Goal: Task Accomplishment & Management: Complete application form

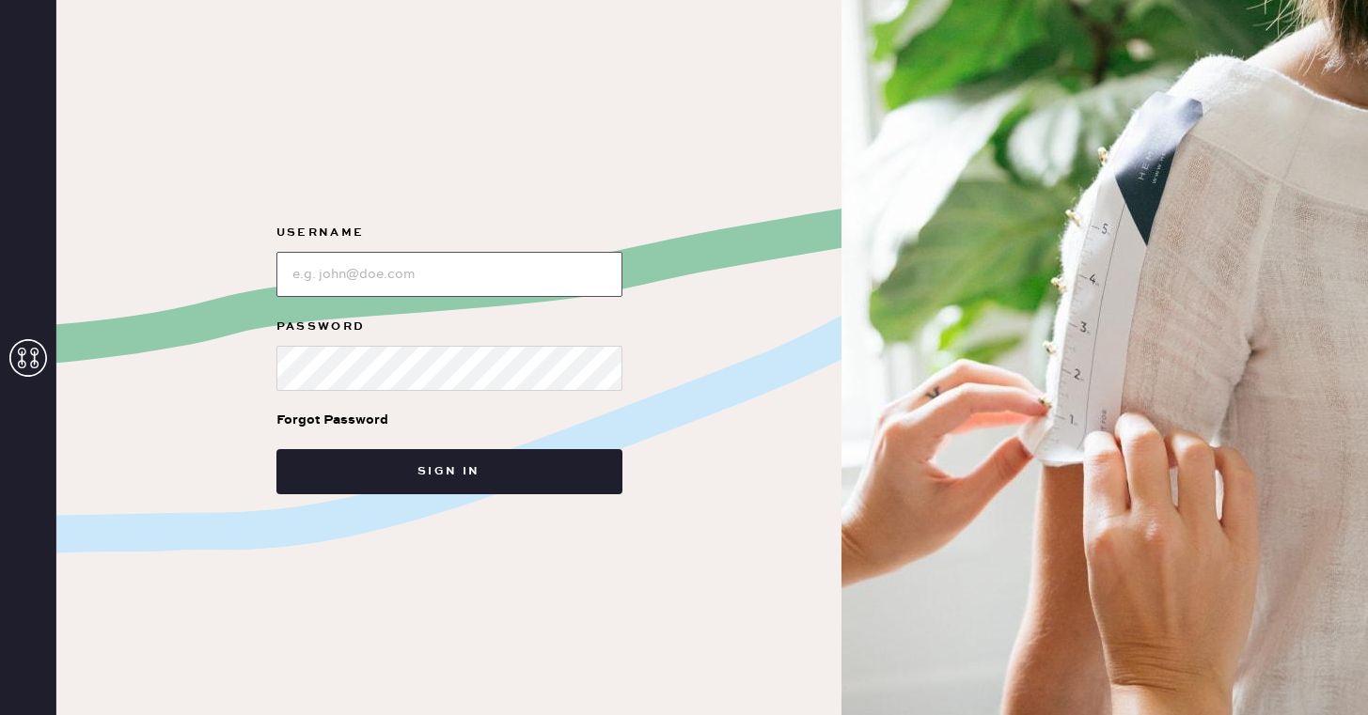
click at [357, 288] on input "loginName" at bounding box center [449, 274] width 346 height 45
type input "reformationsoho"
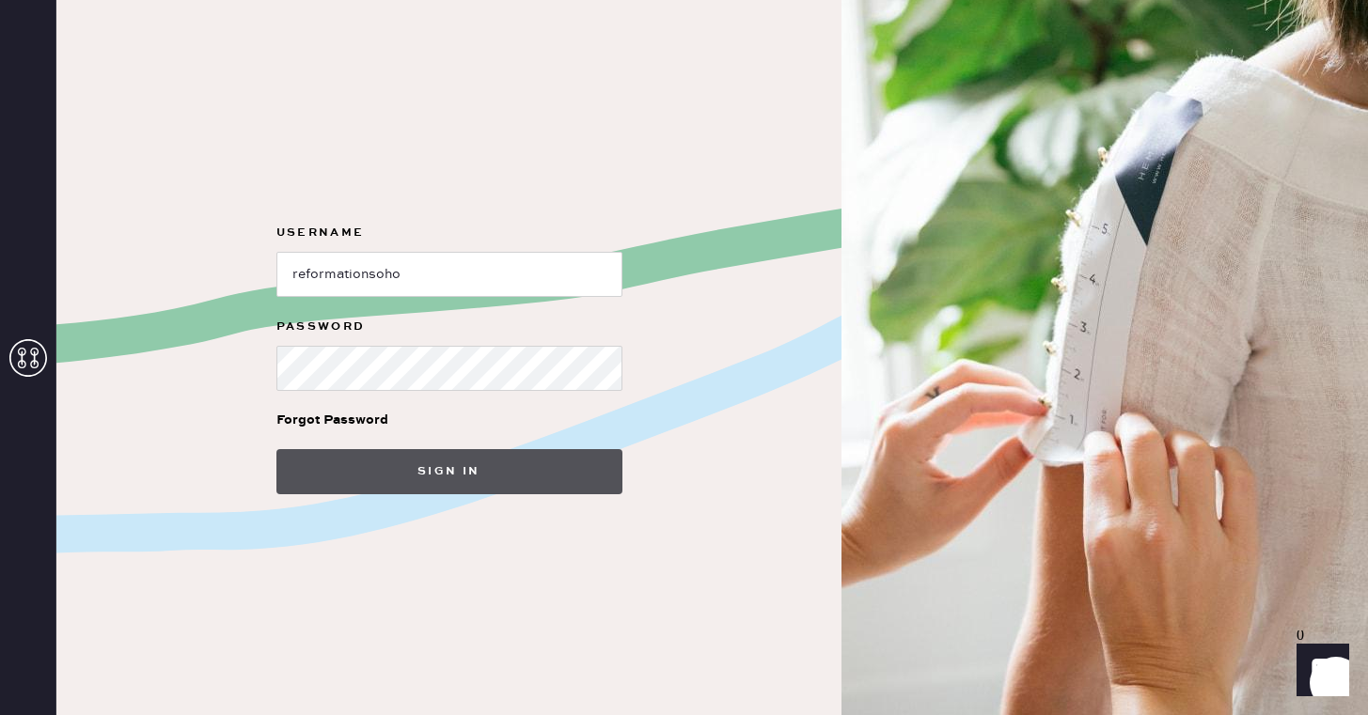
click at [422, 483] on button "Sign in" at bounding box center [449, 471] width 346 height 45
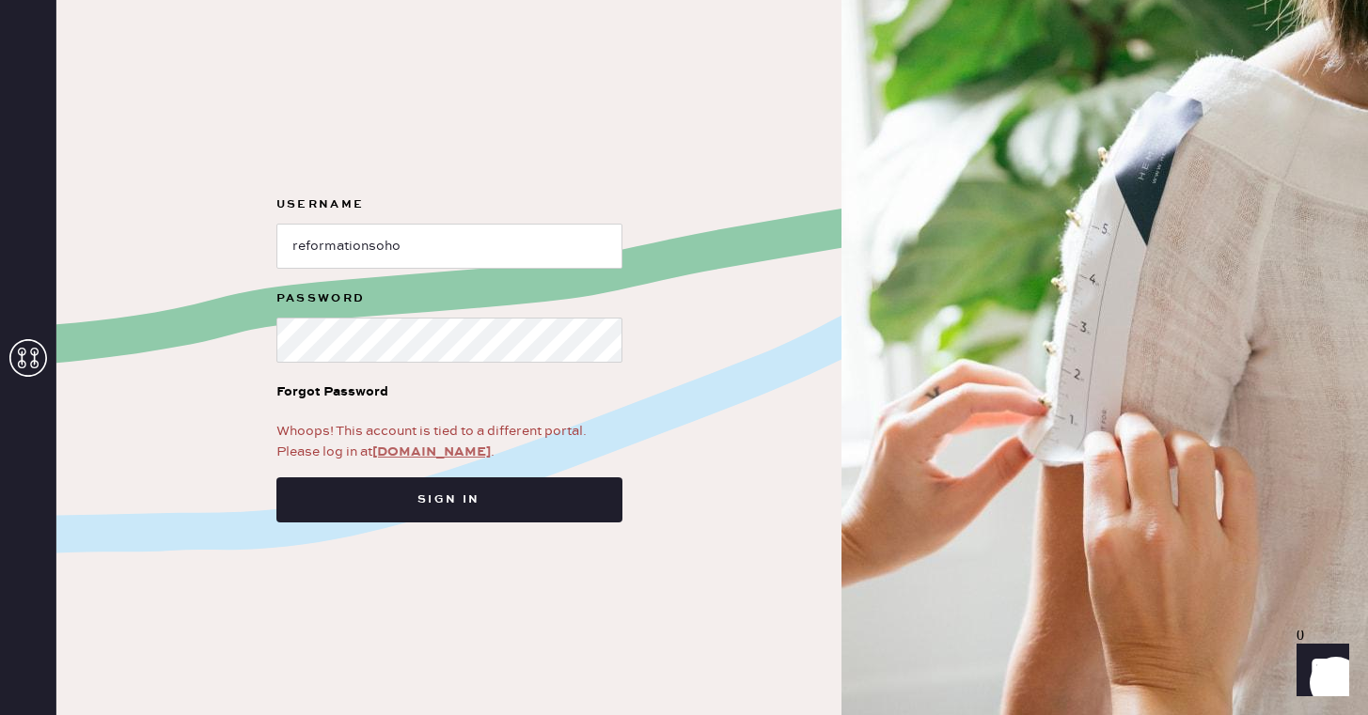
click at [426, 450] on link "[DOMAIN_NAME]" at bounding box center [431, 452] width 118 height 17
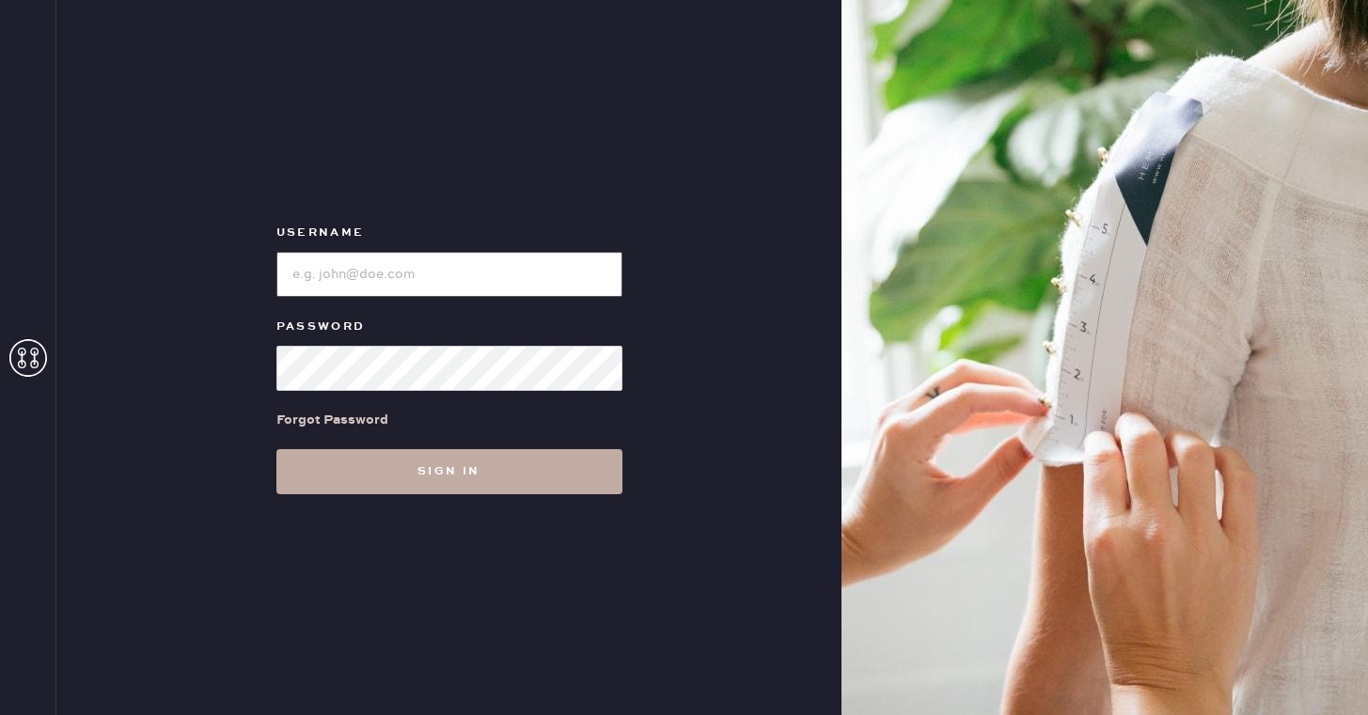
type input "reformationsoho"
click at [395, 487] on button "Sign in" at bounding box center [449, 471] width 346 height 45
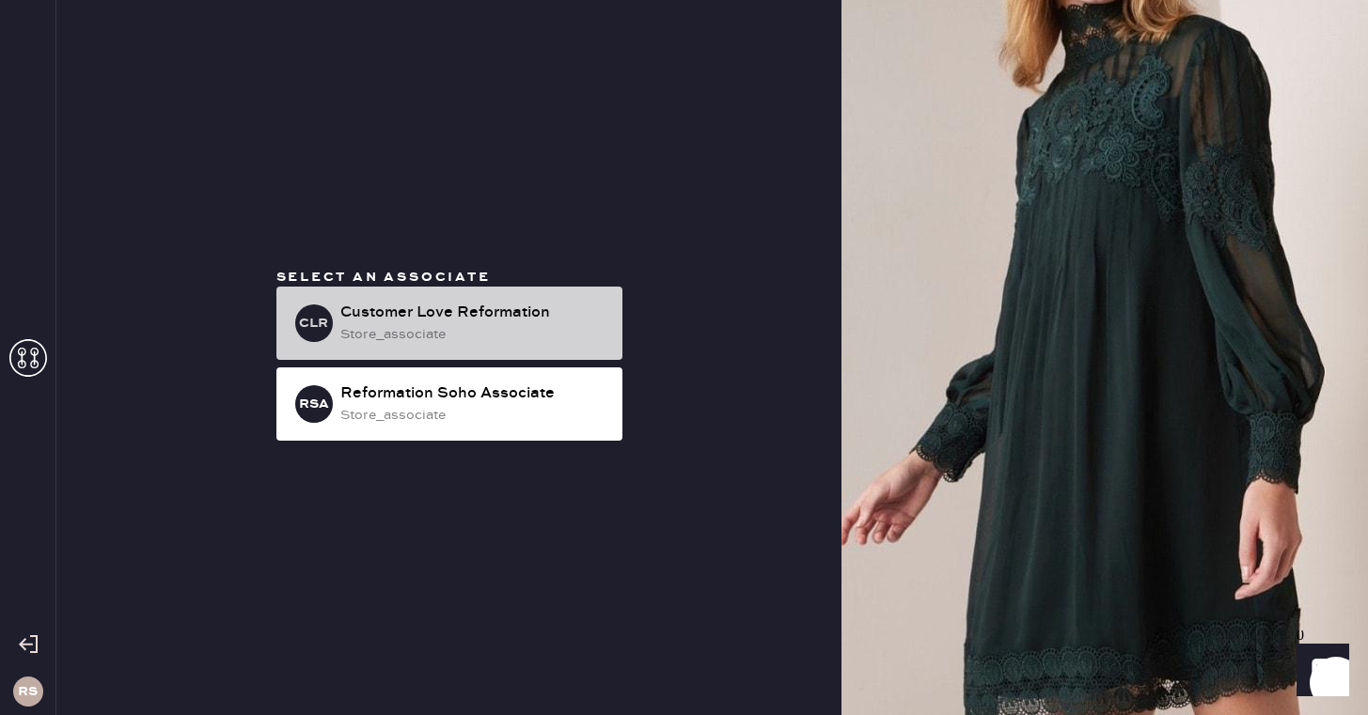
click at [510, 327] on div "store_associate" at bounding box center [473, 334] width 267 height 21
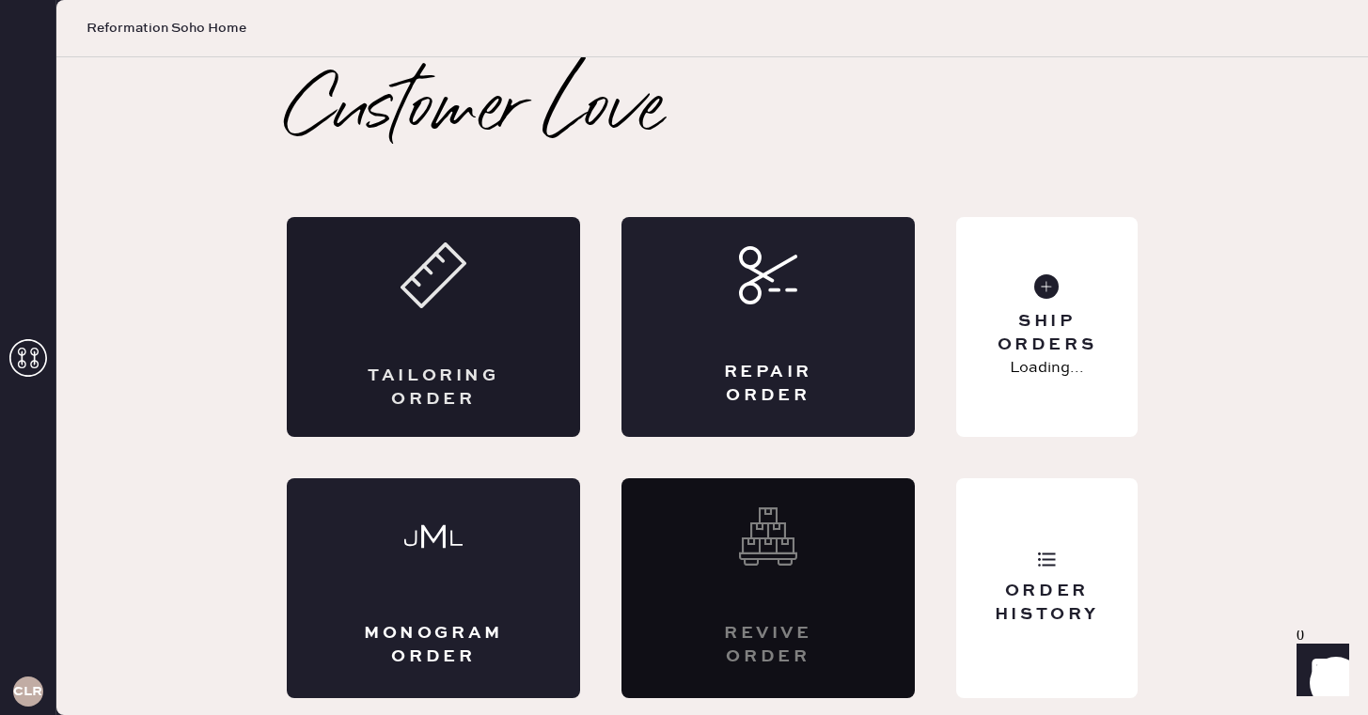
click at [467, 368] on div "Tailoring Order" at bounding box center [433, 388] width 143 height 47
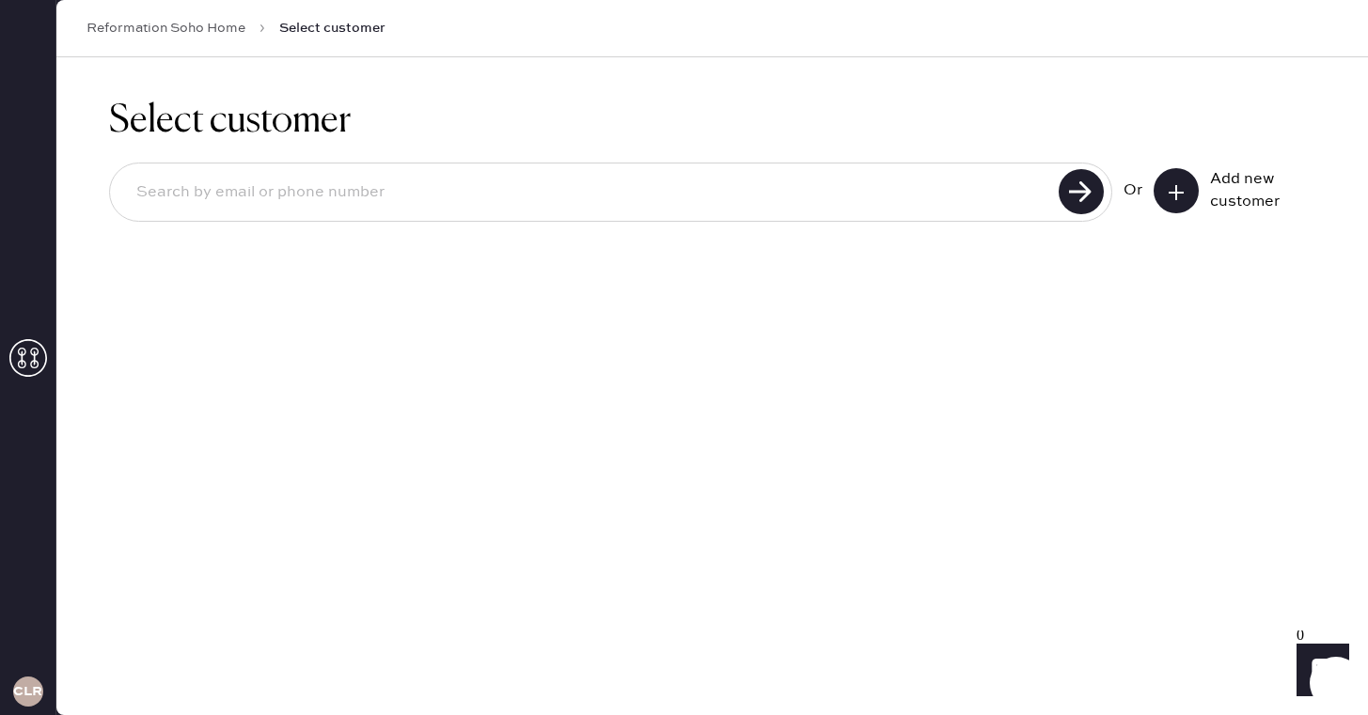
click at [715, 190] on input at bounding box center [587, 192] width 932 height 43
type input "alyssa.kehriotis@gmail.com"
click at [1088, 184] on use at bounding box center [1080, 191] width 45 height 45
click at [1073, 180] on use at bounding box center [1080, 191] width 45 height 45
click at [1177, 195] on icon at bounding box center [1176, 192] width 19 height 19
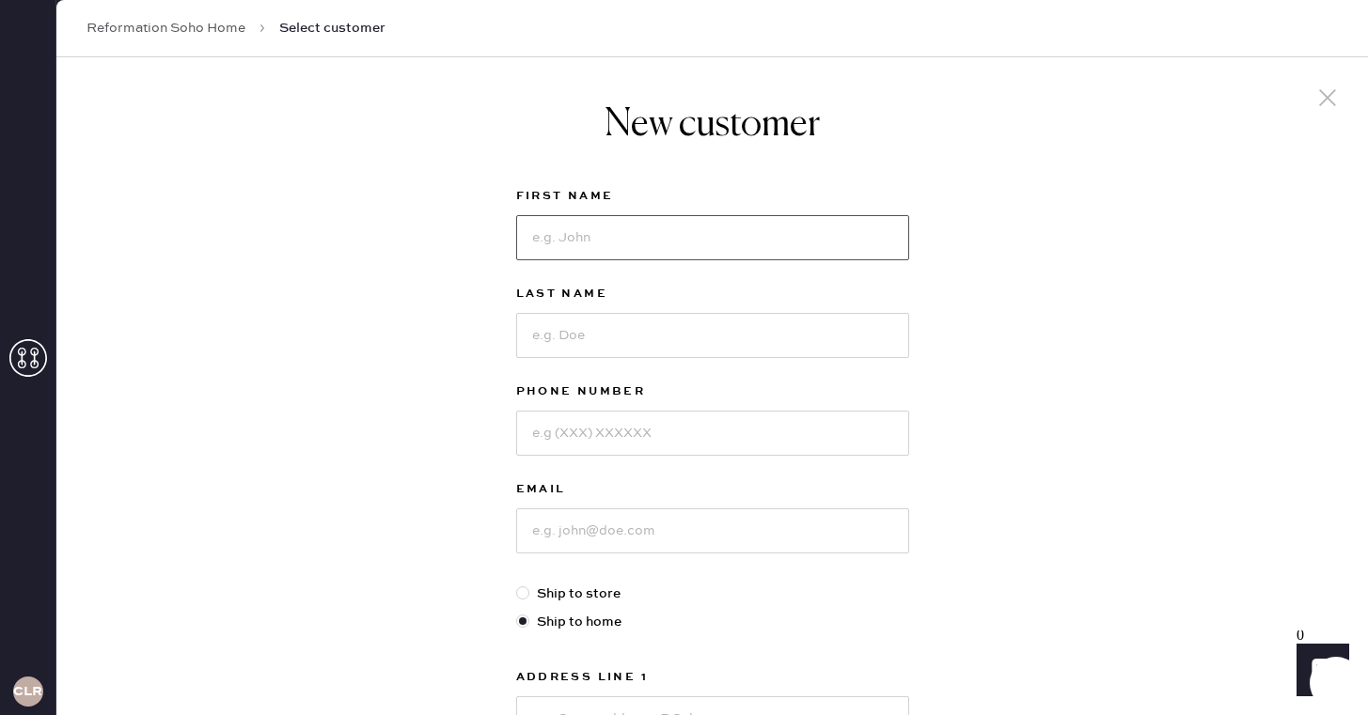
click at [626, 234] on input at bounding box center [712, 237] width 393 height 45
type input "Alyssa"
type input "k"
type input "Kehriotis"
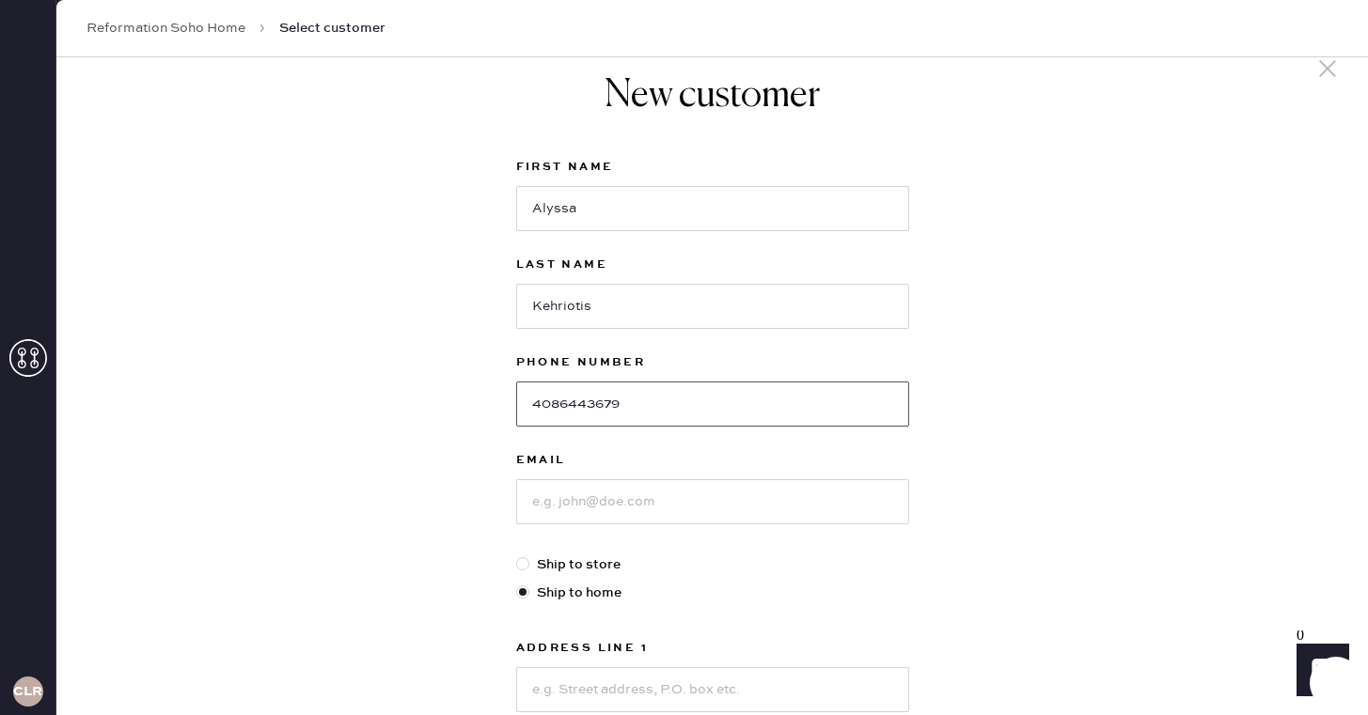
type input "4086443679"
click at [610, 488] on input at bounding box center [712, 501] width 393 height 45
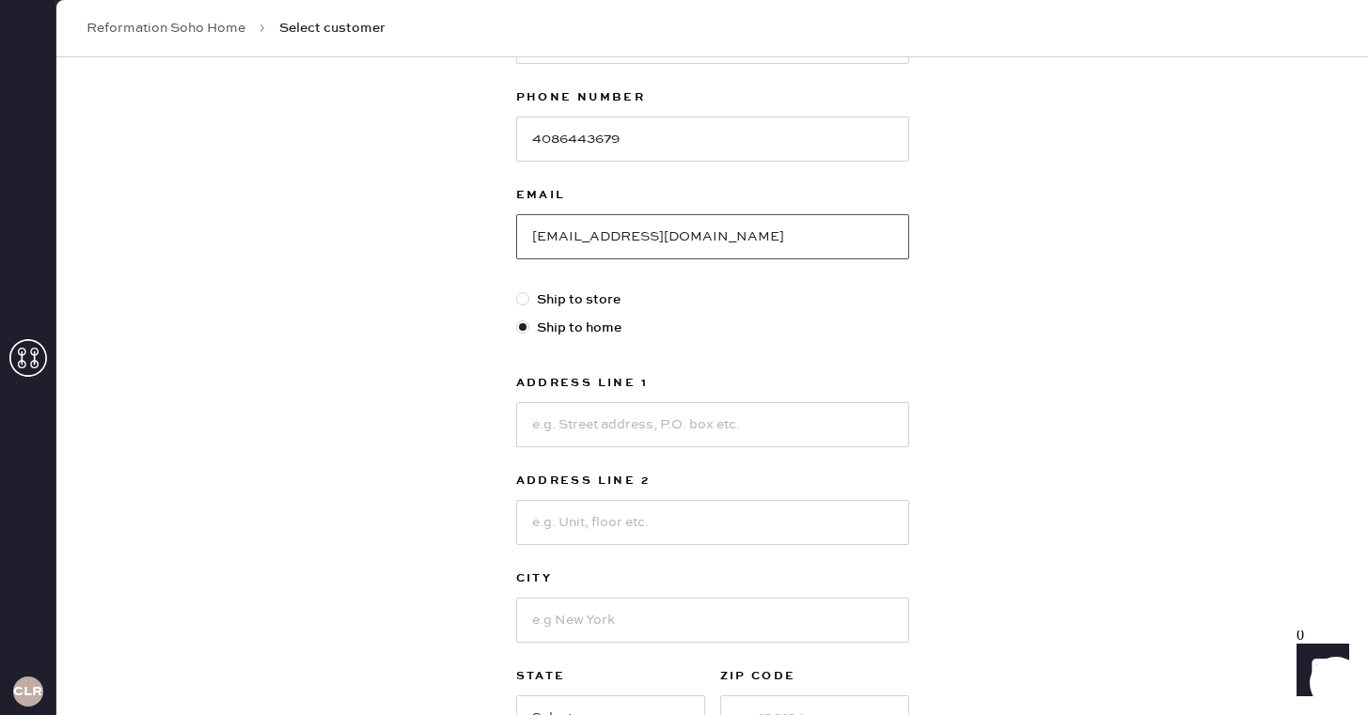
scroll to position [302, 0]
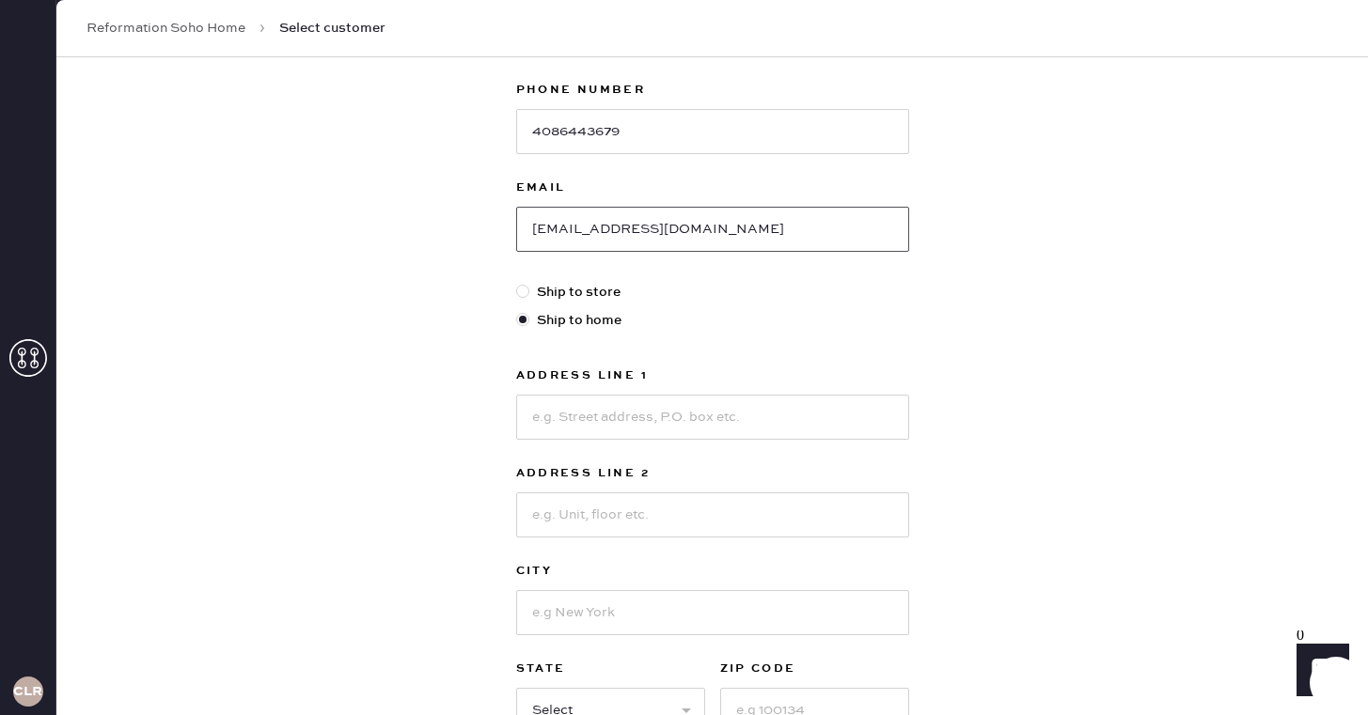
type input "alyssa.kehriotis@gmail.com"
click at [591, 416] on input at bounding box center [712, 417] width 393 height 45
type input "111 boulders way"
type input "t"
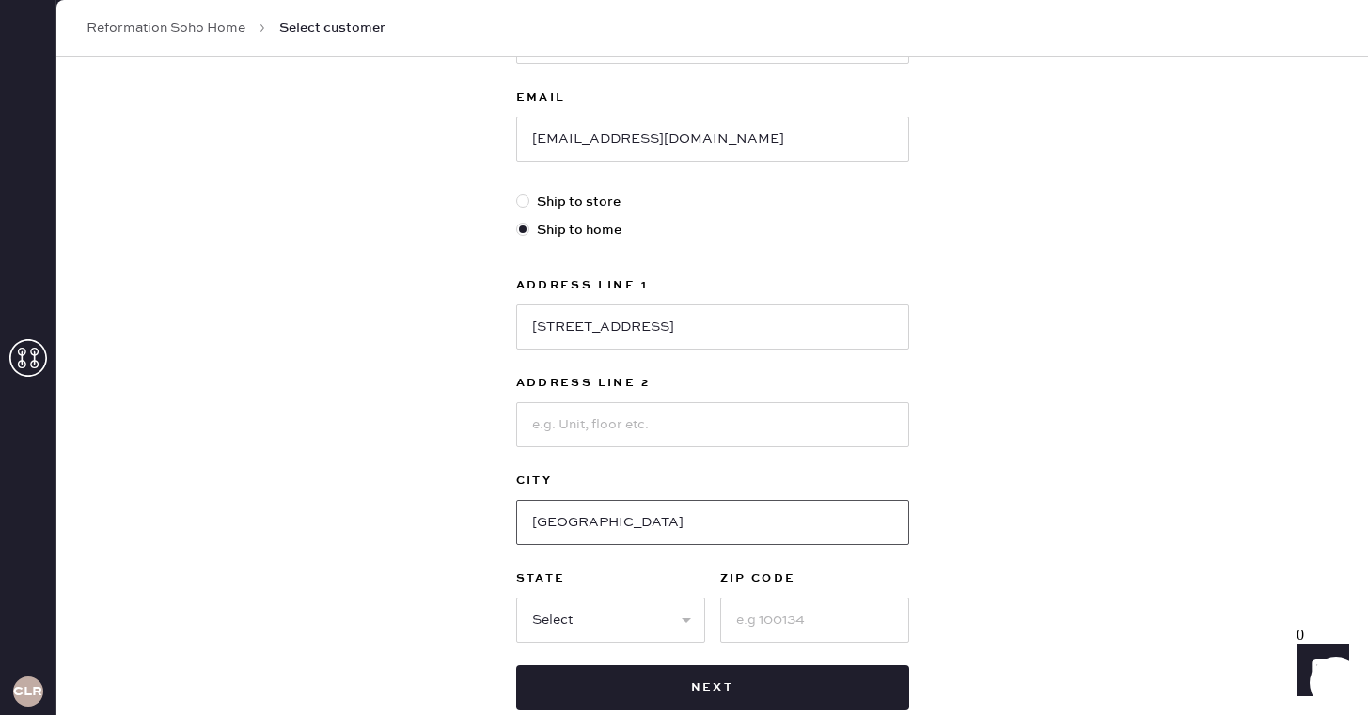
scroll to position [468, 0]
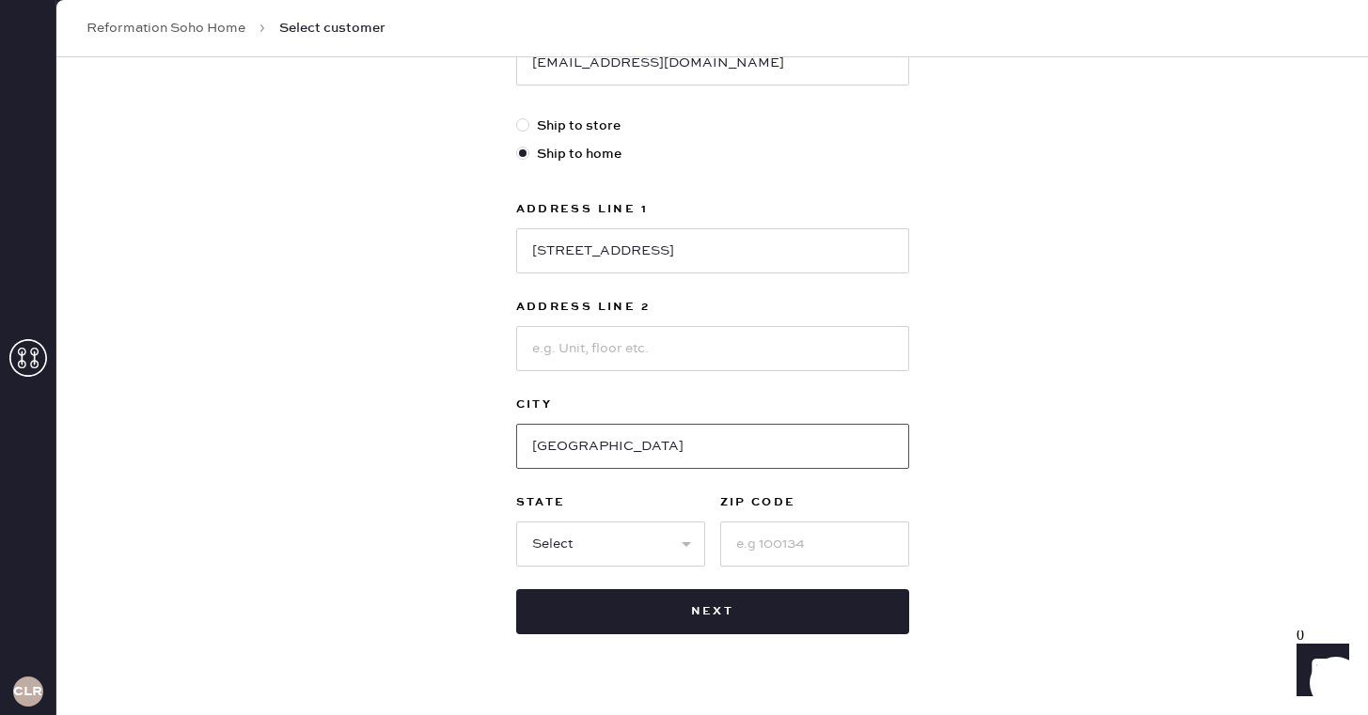
type input "mountain village"
click at [563, 551] on select "Select AK AL AR AZ CA CO CT DC DE FL GA HI IA ID IL IN KS KY LA MA MD ME MI MN …" at bounding box center [610, 544] width 189 height 45
select select "CO"
click at [516, 522] on select "Select AK AL AR AZ CA CO CT DC DE FL GA HI IA ID IL IN KS KY LA MA MD ME MI MN …" at bounding box center [610, 544] width 189 height 45
click at [743, 538] on input at bounding box center [814, 544] width 189 height 45
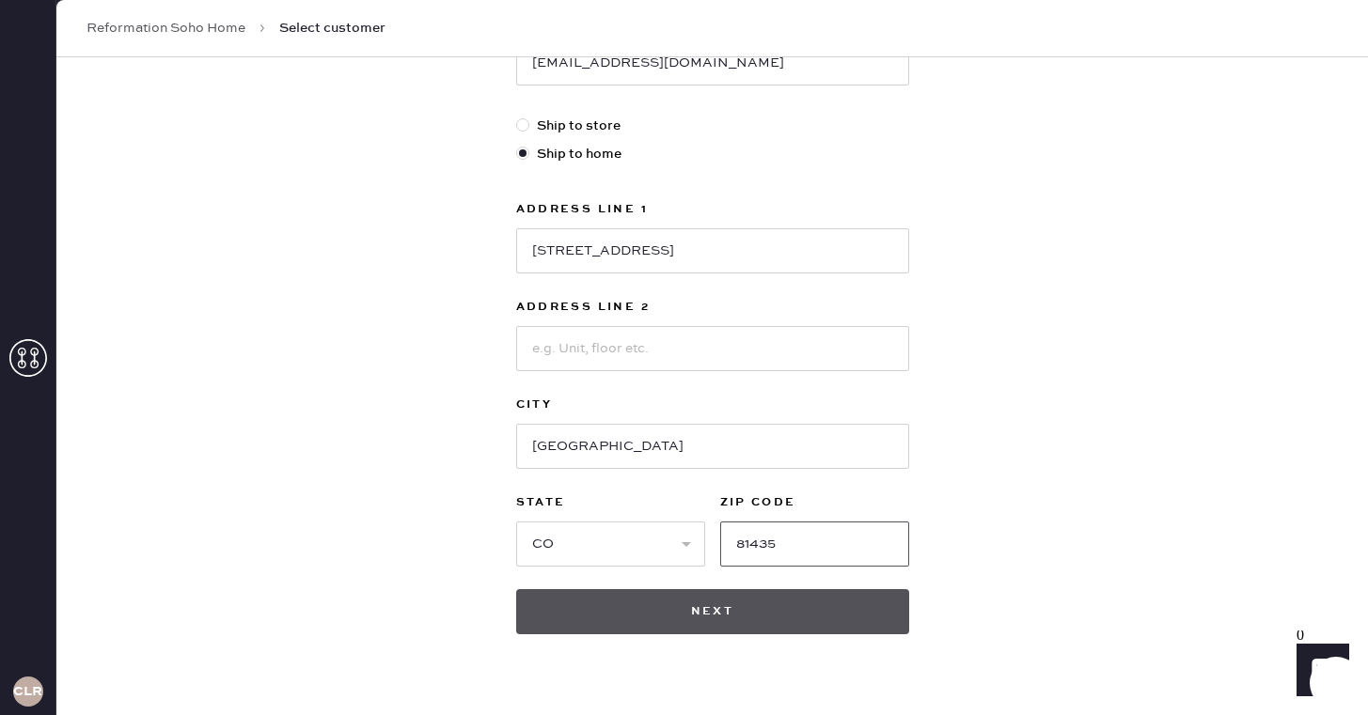
type input "81435"
click at [732, 618] on button "Next" at bounding box center [712, 611] width 393 height 45
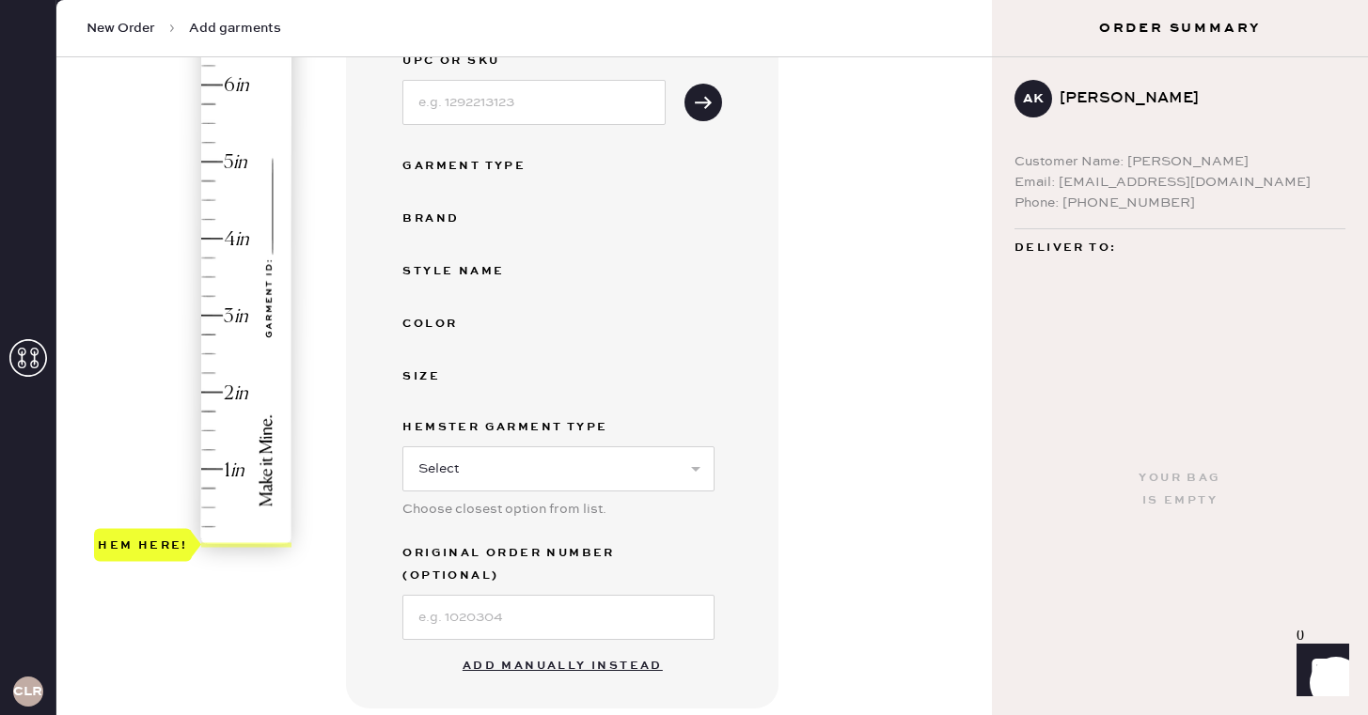
scroll to position [255, 0]
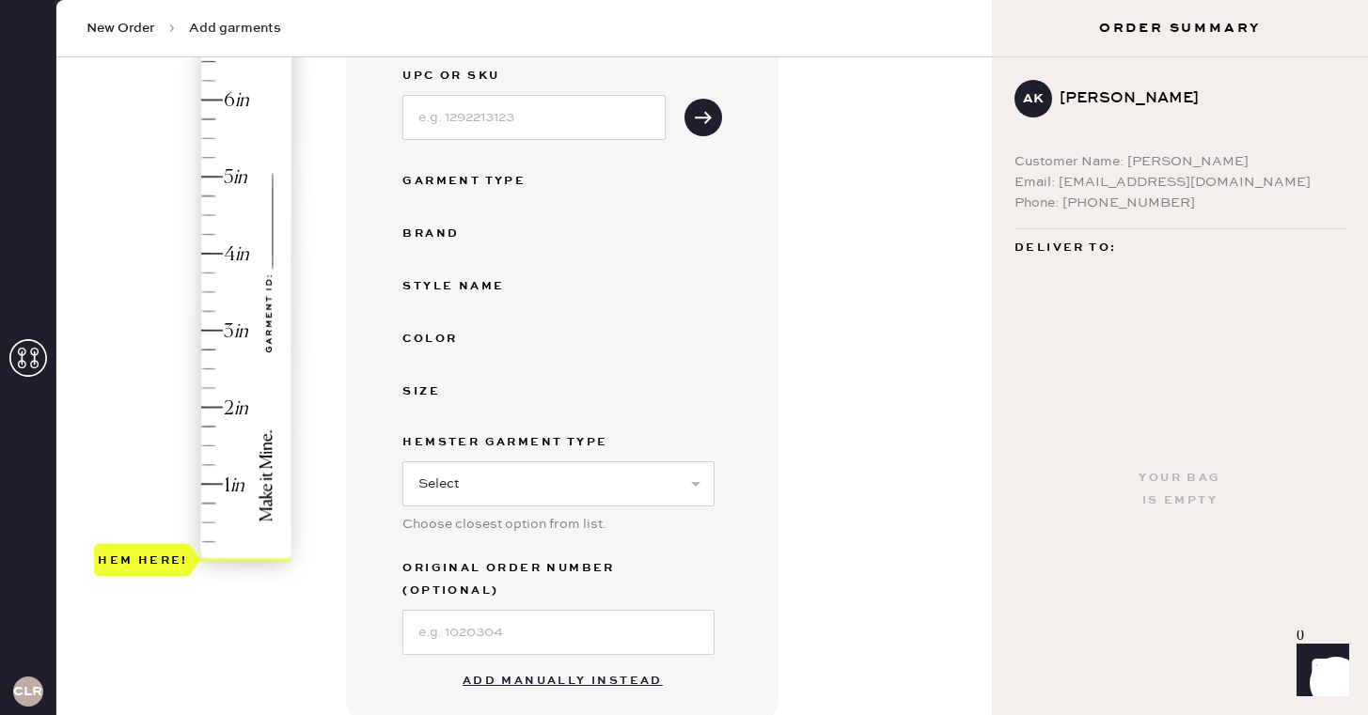
click at [212, 290] on div "Hem here!" at bounding box center [194, 292] width 200 height 555
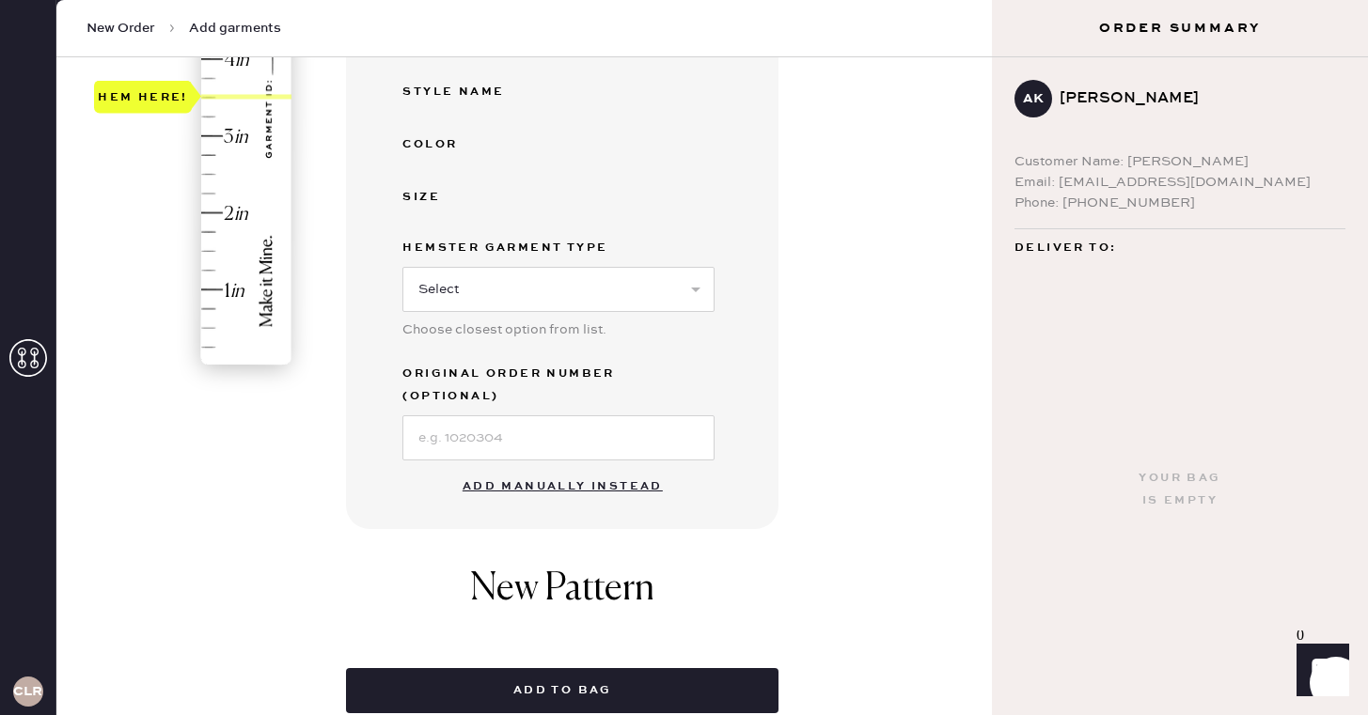
scroll to position [450, 0]
click at [561, 467] on button "Add manually instead" at bounding box center [562, 486] width 223 height 38
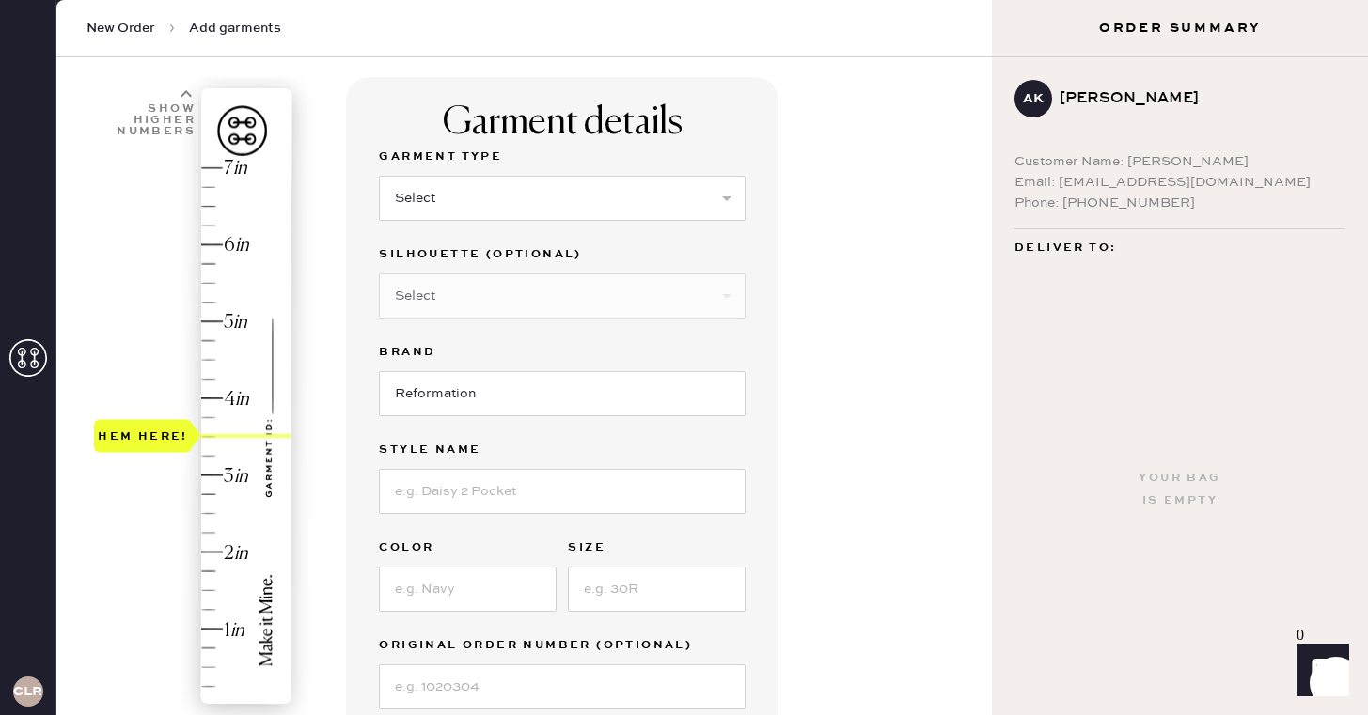
scroll to position [114, 0]
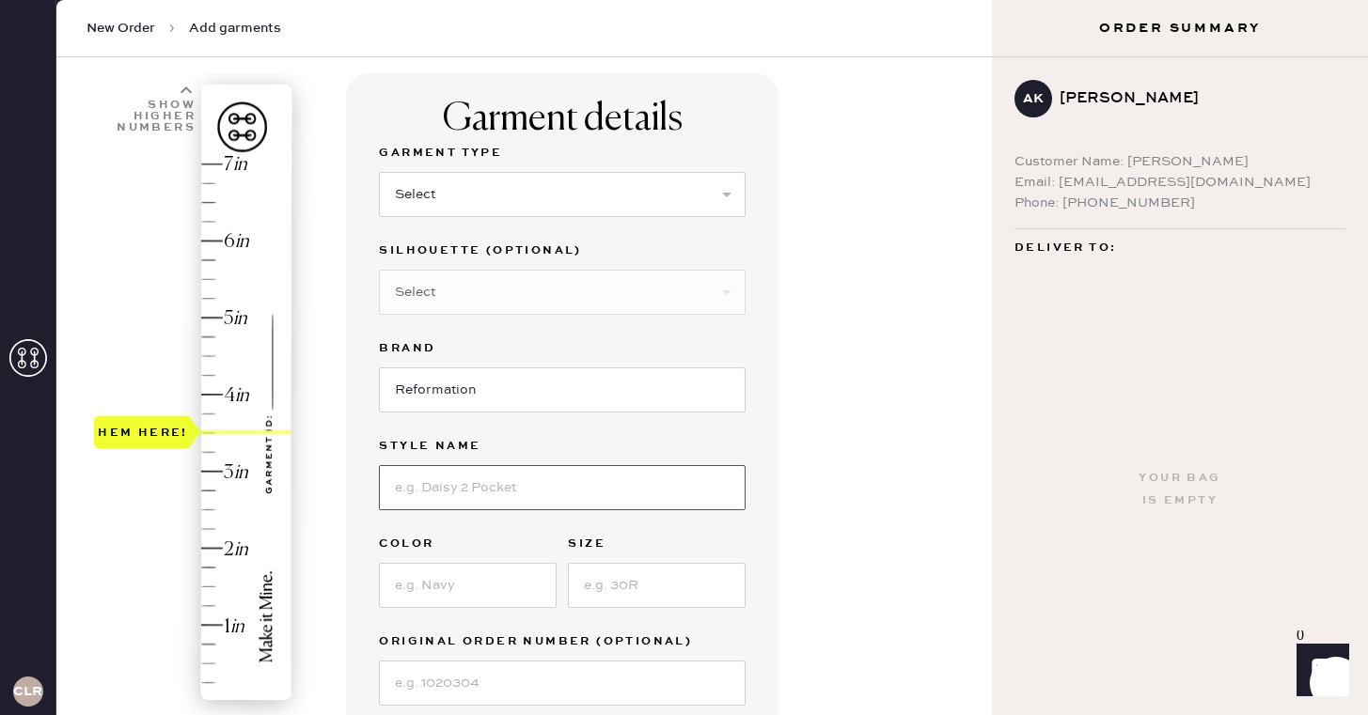
click at [426, 492] on input at bounding box center [562, 487] width 367 height 45
type input "val"
click at [471, 584] on input at bounding box center [468, 585] width 178 height 45
click at [657, 580] on input at bounding box center [657, 585] width 178 height 45
type input "28"
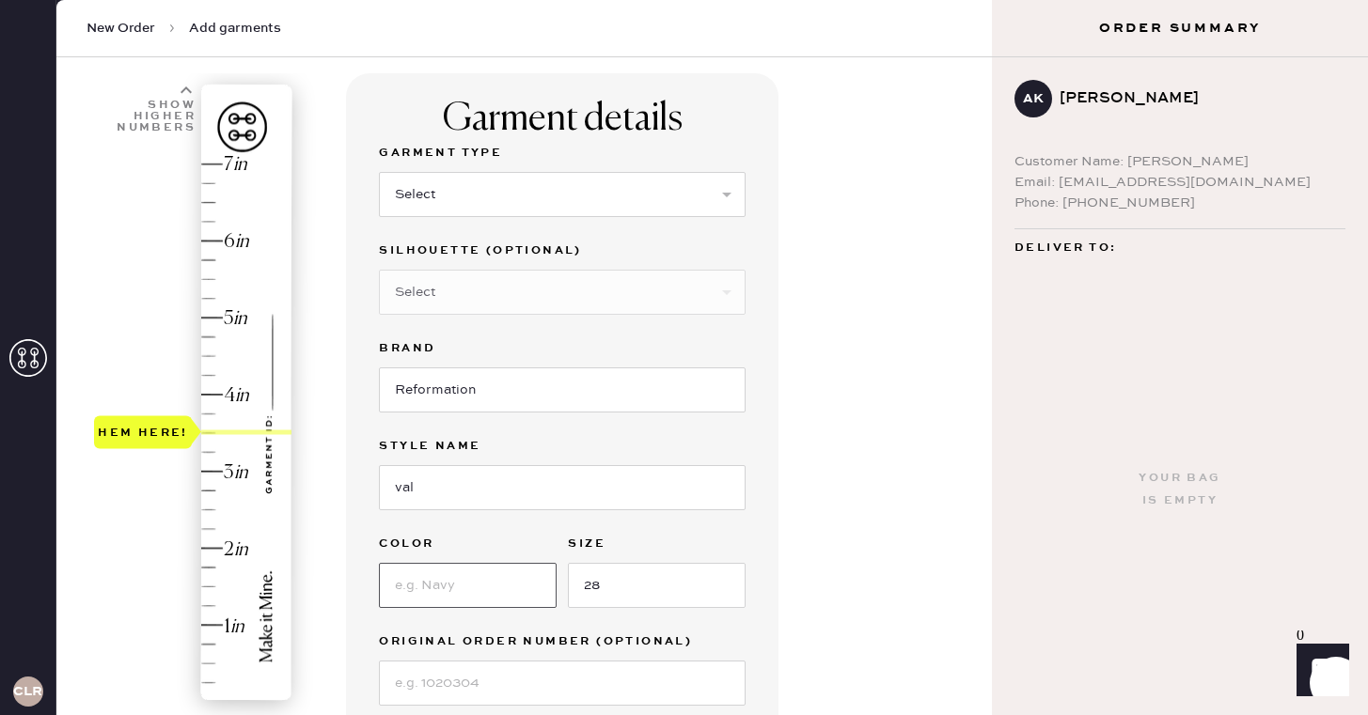
click at [473, 585] on input at bounding box center [468, 585] width 178 height 45
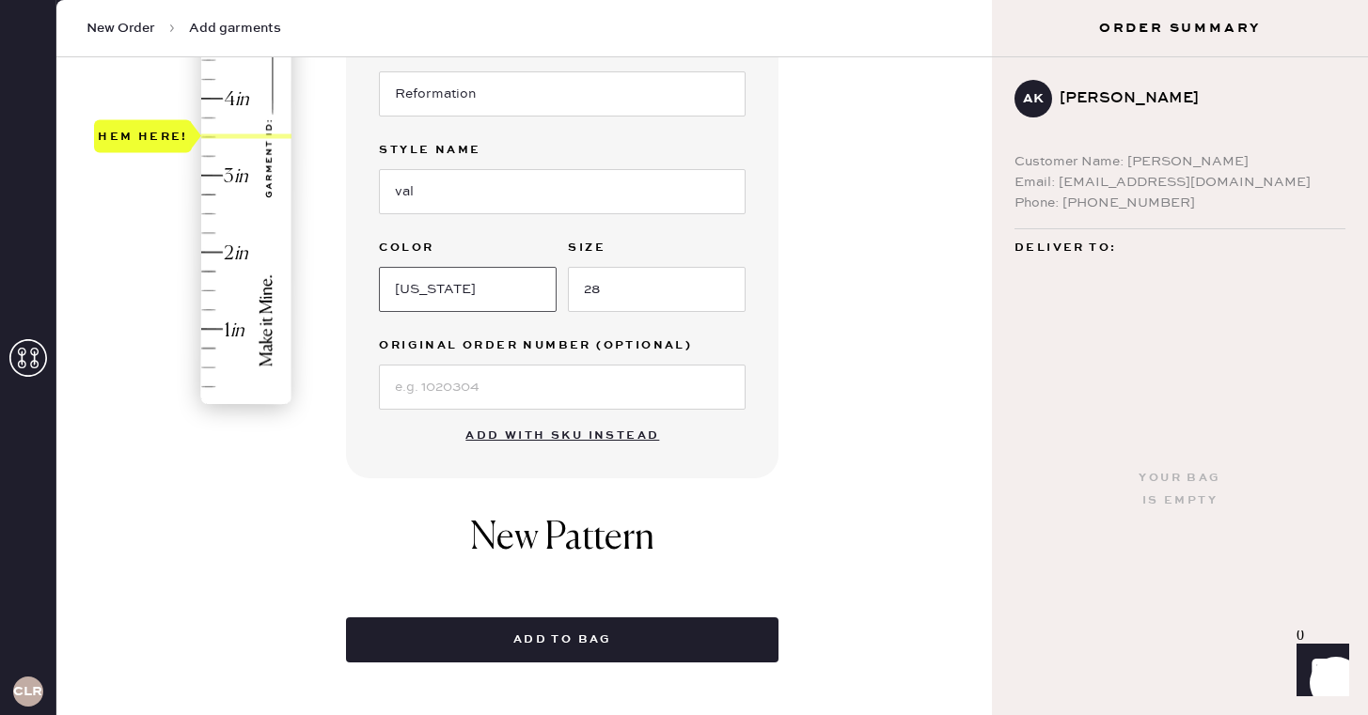
scroll to position [454, 0]
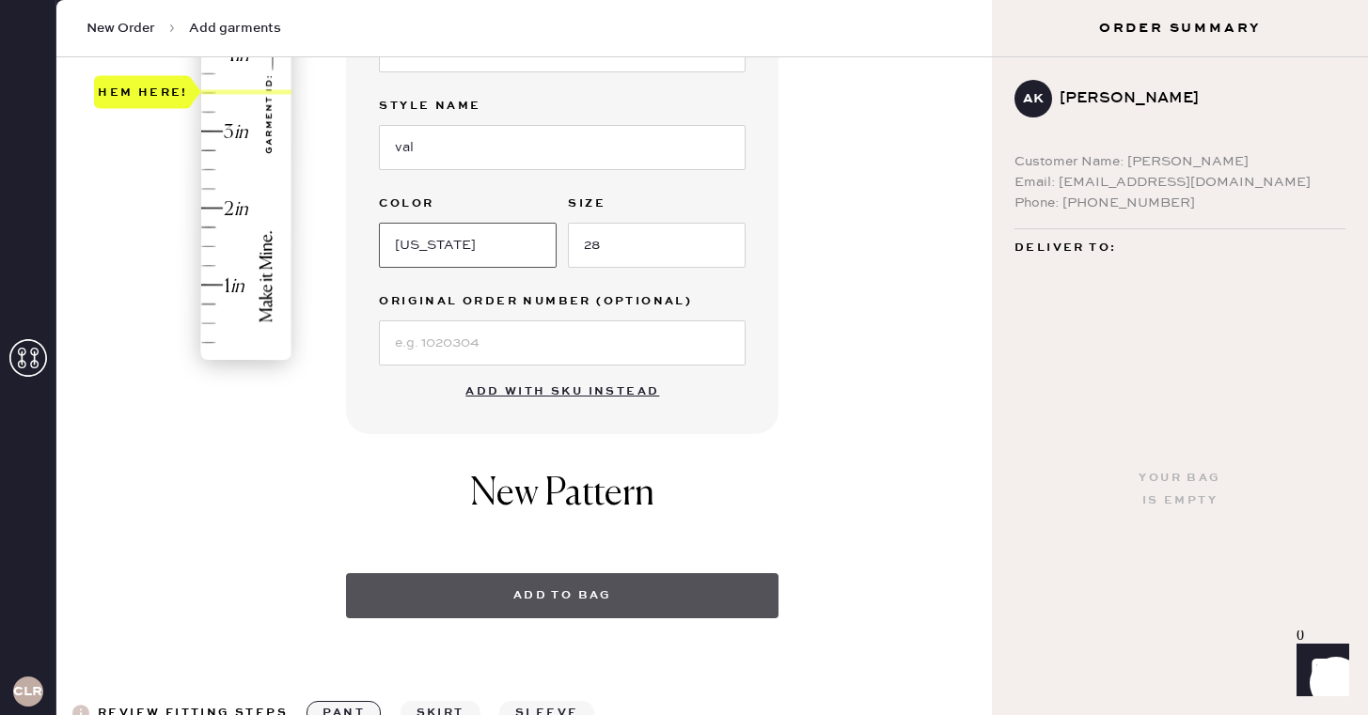
type input "colorado"
click at [606, 590] on button "Add to bag" at bounding box center [562, 595] width 432 height 45
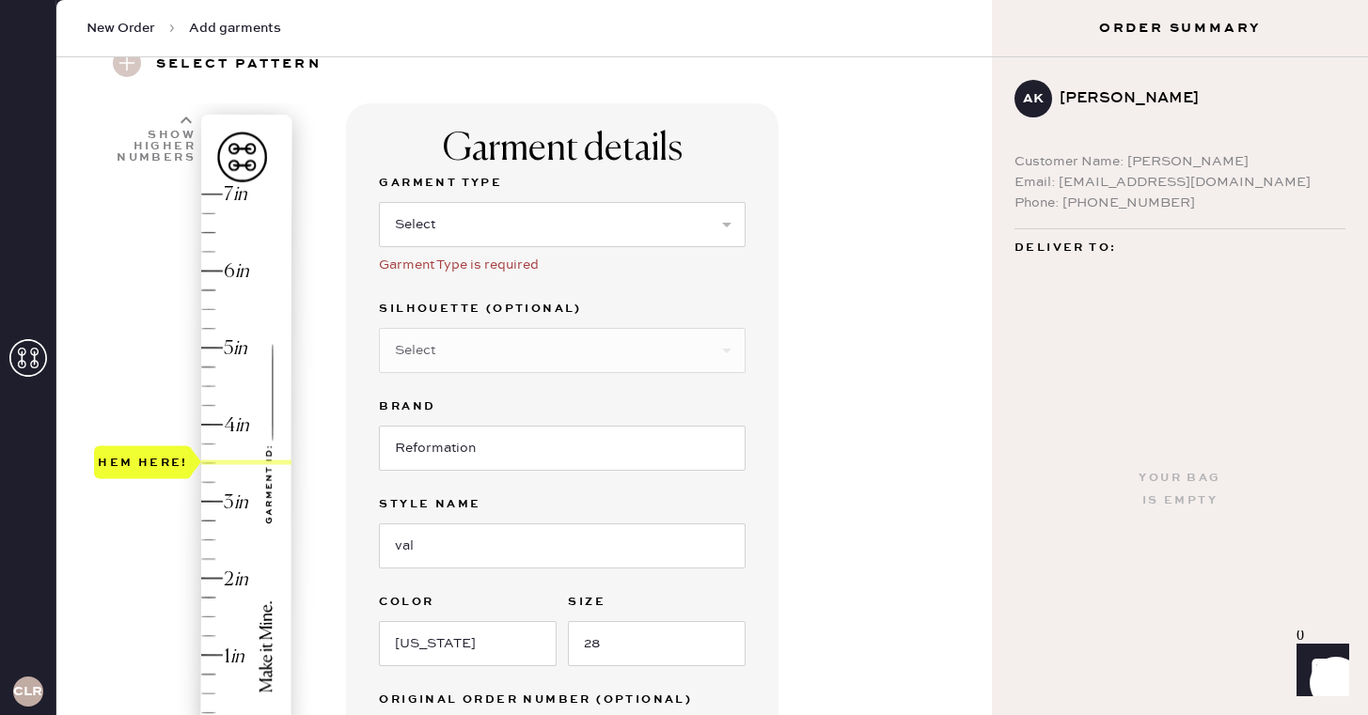
scroll to position [64, 0]
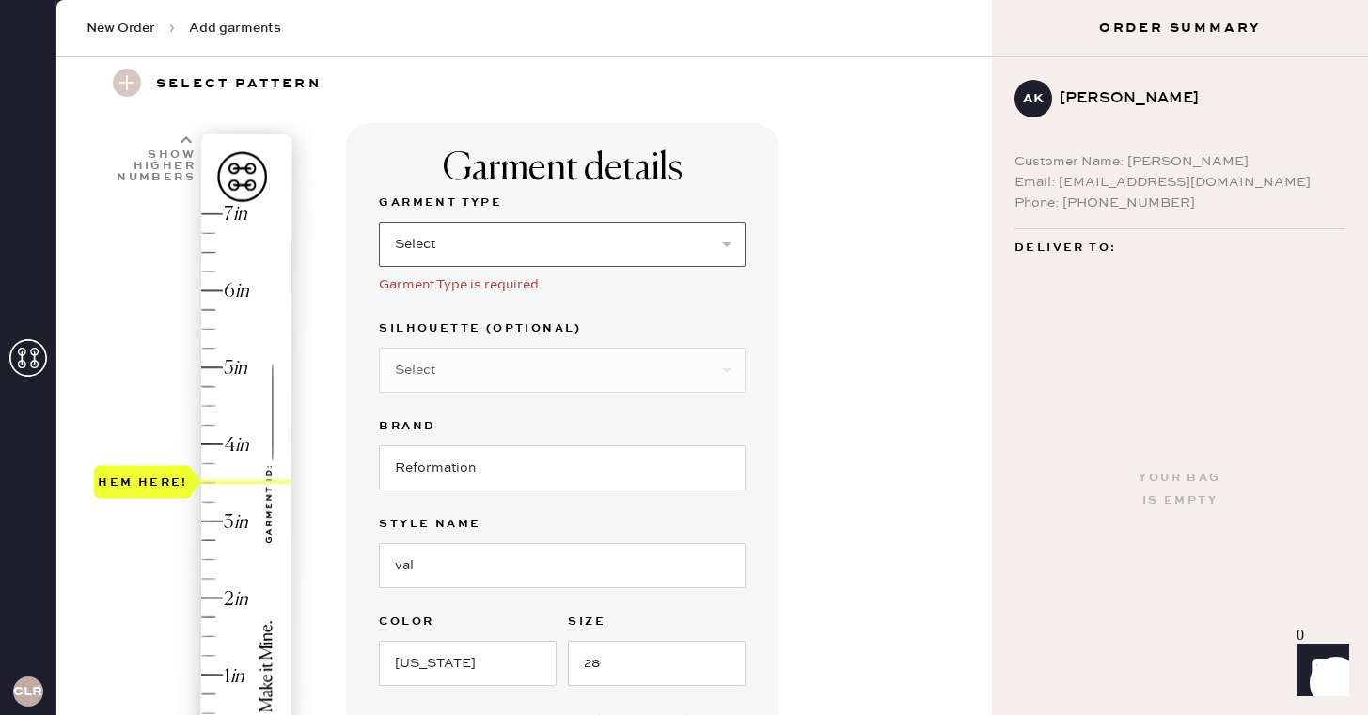
click at [666, 251] on select "Select Basic Skirt Jeans Leggings Pants Shorts Basic Sleeved Dress Basic Sleeve…" at bounding box center [562, 244] width 367 height 45
select select "2"
click at [379, 222] on select "Select Basic Skirt Jeans Leggings Pants Shorts Basic Sleeved Dress Basic Sleeve…" at bounding box center [562, 244] width 367 height 45
click at [894, 393] on div "Garment details Garment Type Select Basic Skirt Jeans Leggings Pants Shorts Bas…" at bounding box center [661, 629] width 631 height 1013
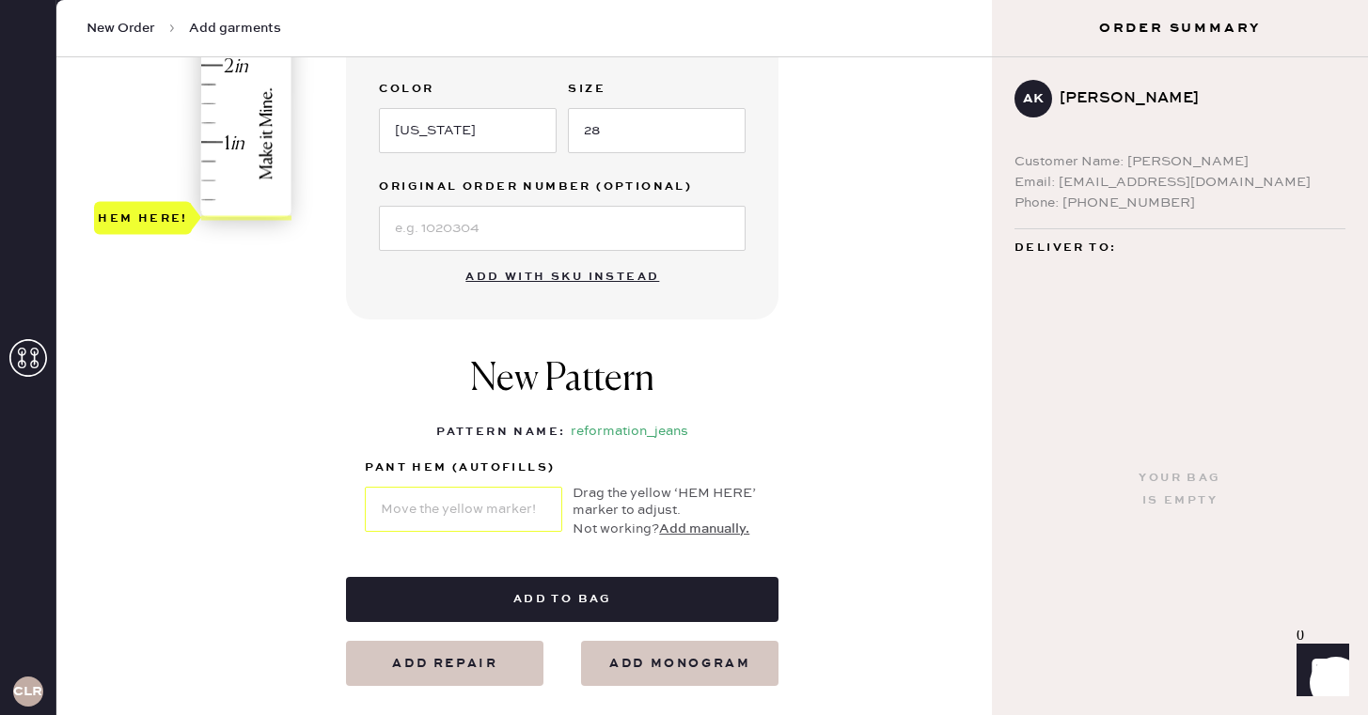
scroll to position [587, 0]
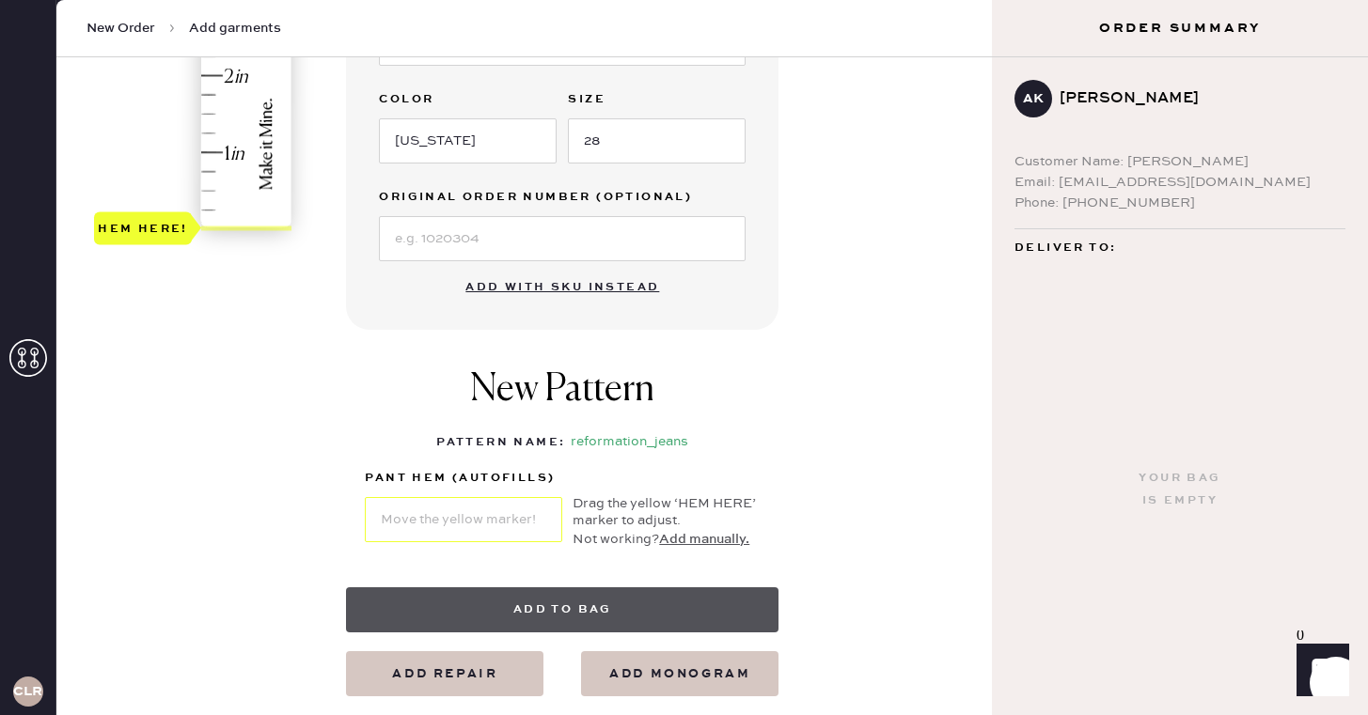
click at [566, 600] on button "Add to bag" at bounding box center [562, 609] width 432 height 45
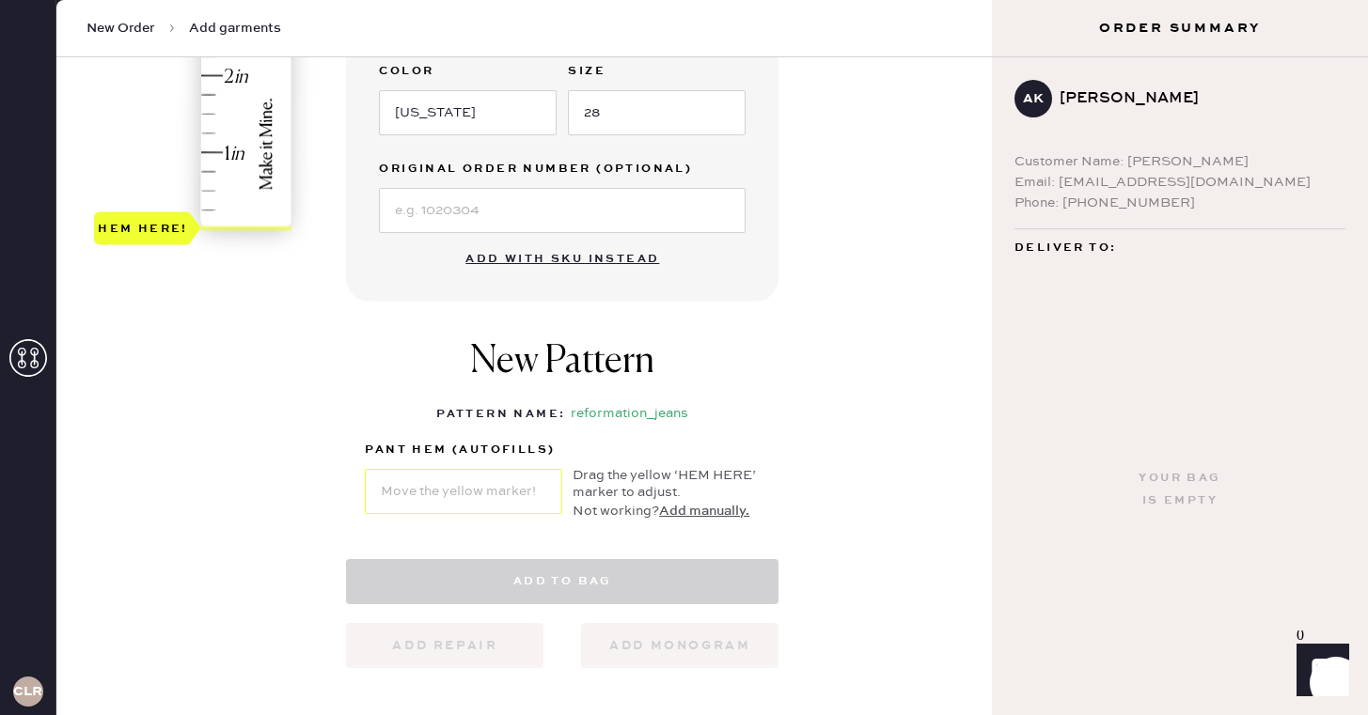
select select "2"
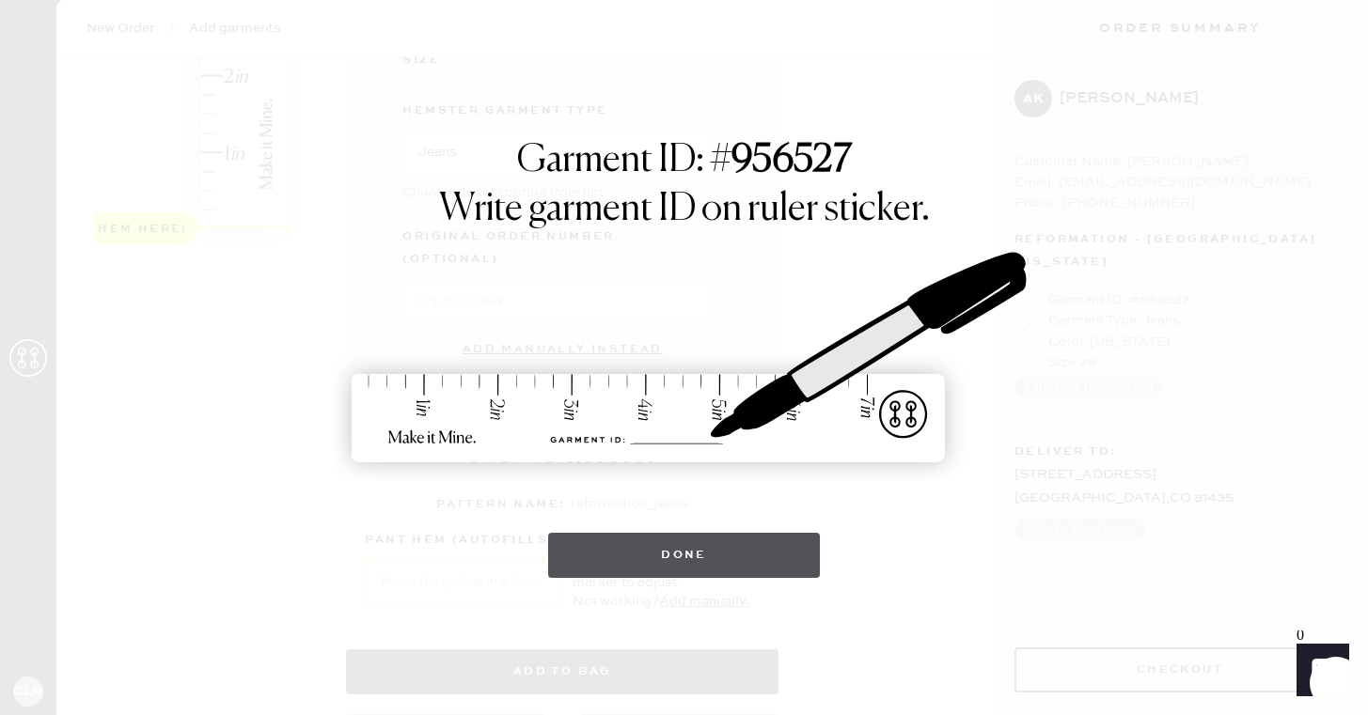
click at [639, 556] on button "Done" at bounding box center [684, 555] width 272 height 45
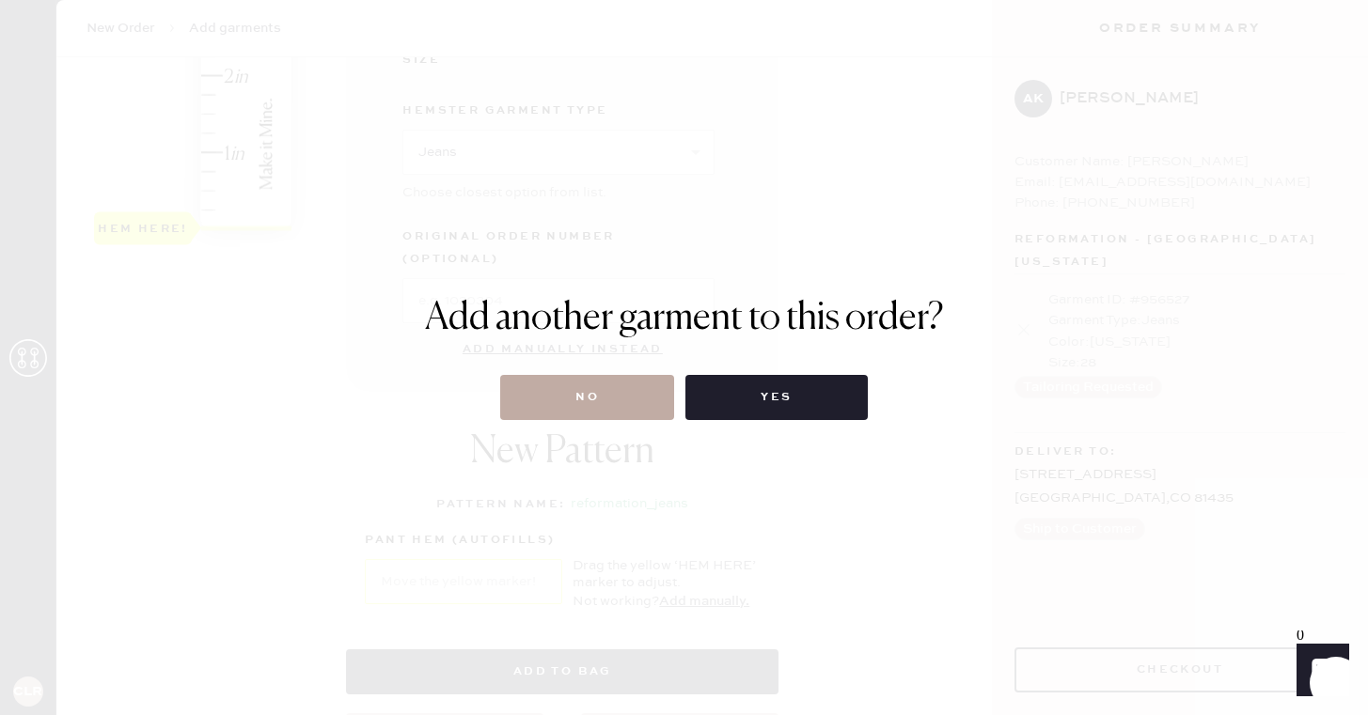
click at [614, 403] on button "No" at bounding box center [587, 397] width 174 height 45
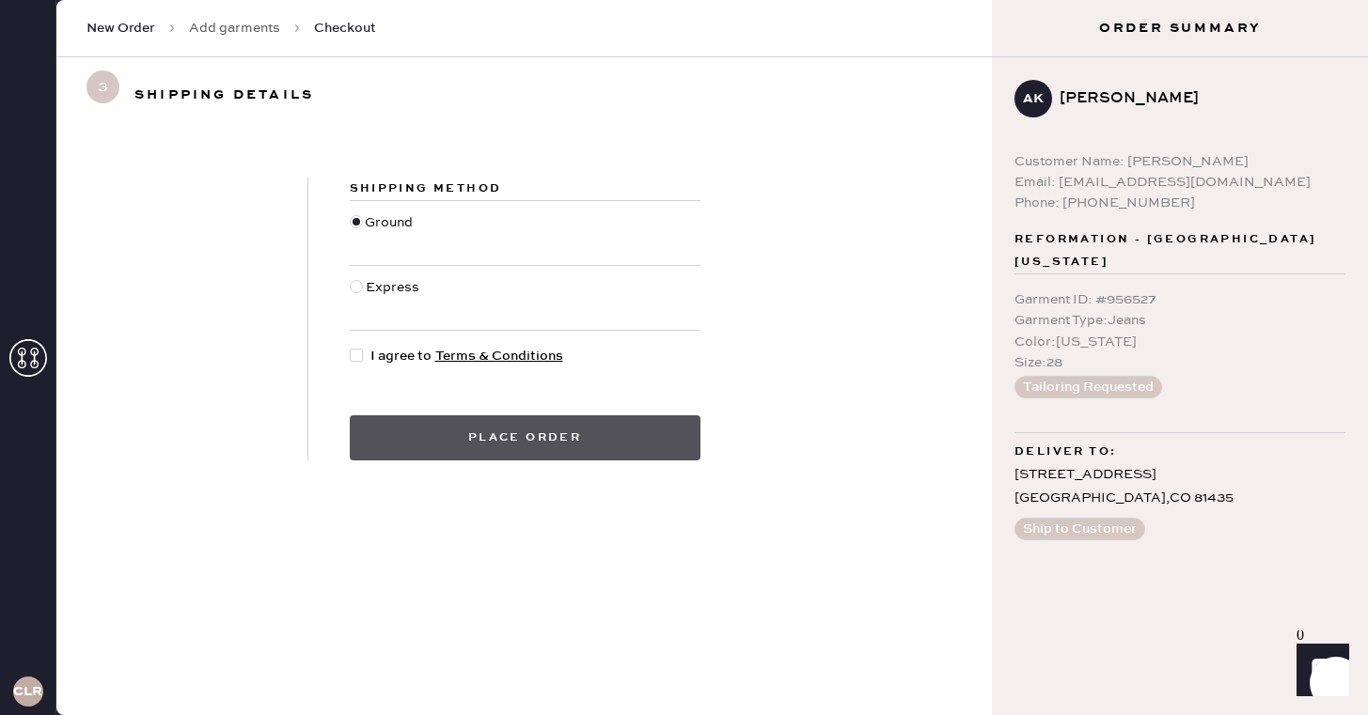
click at [487, 446] on button "Place order" at bounding box center [525, 437] width 351 height 45
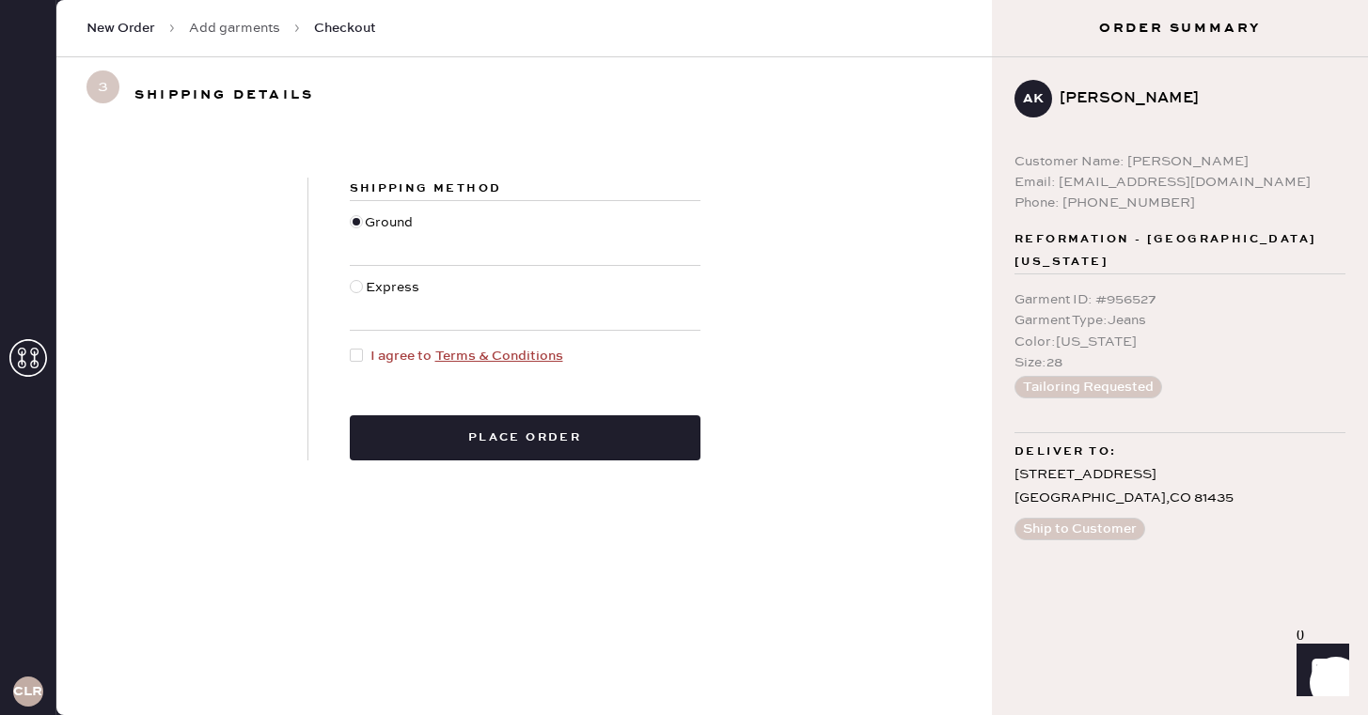
click at [350, 360] on div at bounding box center [356, 355] width 13 height 13
click at [350, 347] on input "I agree to Terms & Conditions" at bounding box center [350, 346] width 1 height 1
checkbox input "true"
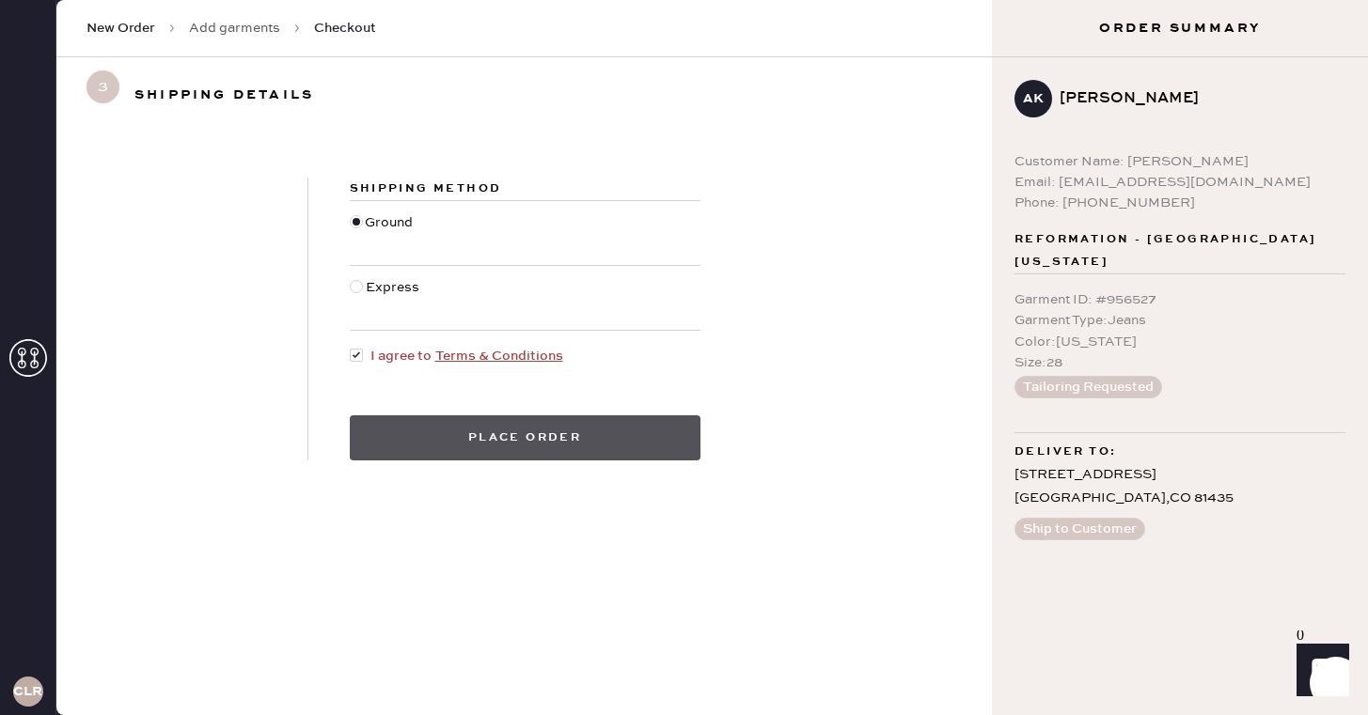
click at [518, 427] on button "Place order" at bounding box center [525, 437] width 351 height 45
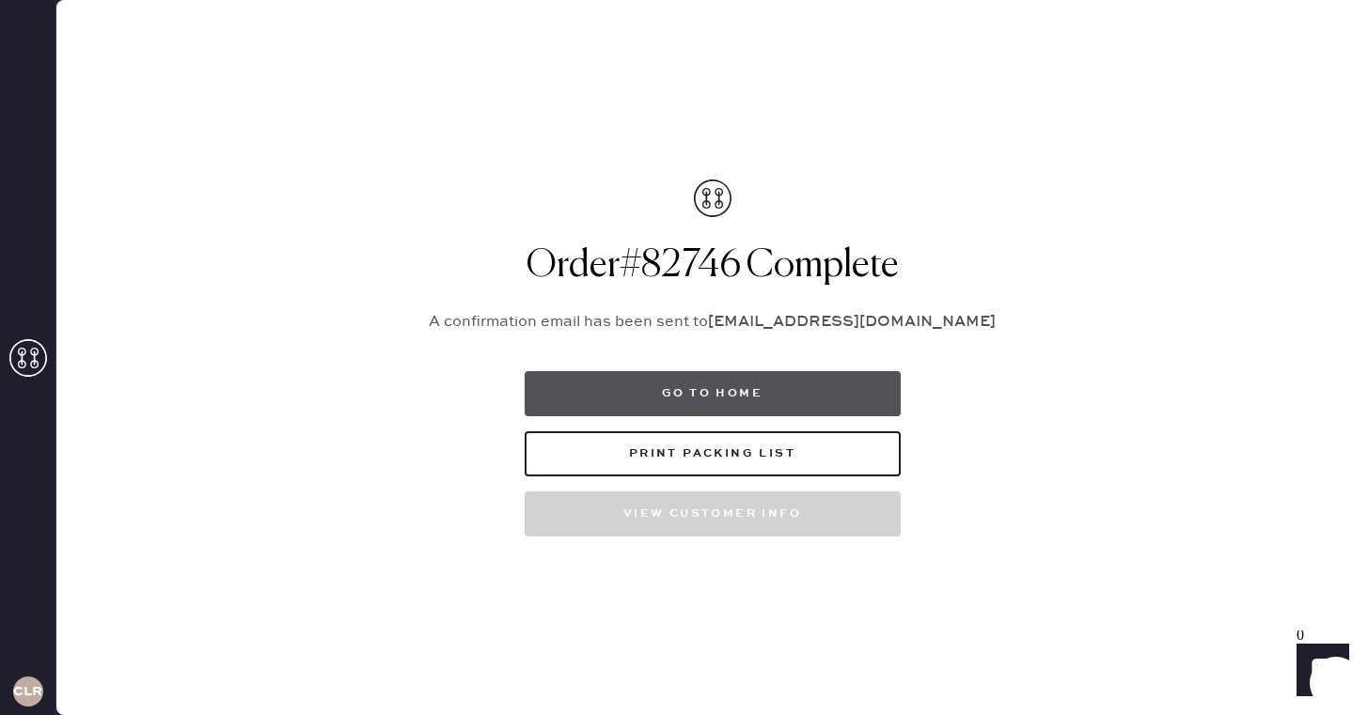
click at [713, 389] on button "Go to home" at bounding box center [713, 393] width 376 height 45
